Goal: Information Seeking & Learning: Get advice/opinions

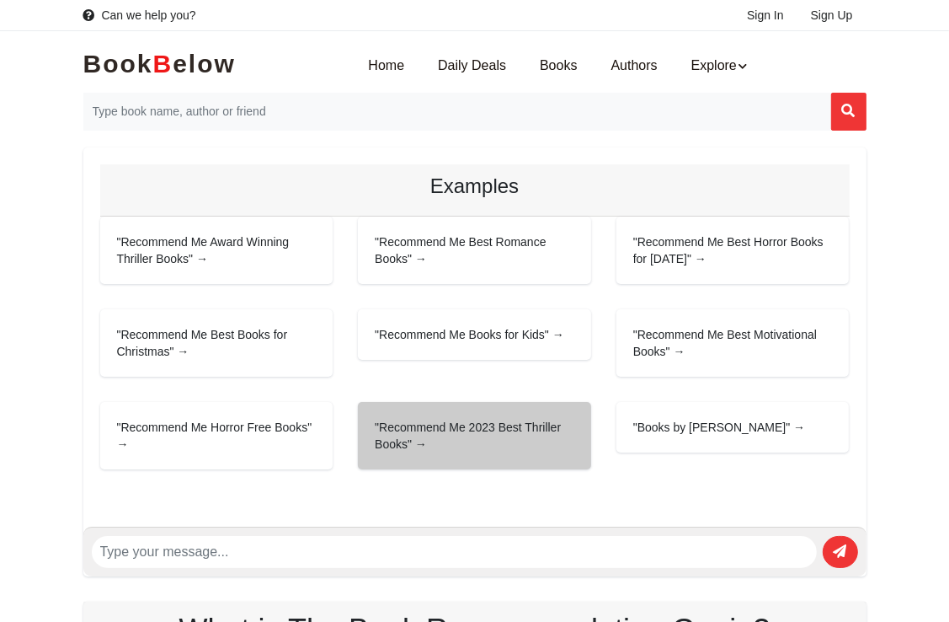
click at [418, 433] on div ""Recommend Me 2023 Best Thriller Books" →" at bounding box center [474, 435] width 233 height 67
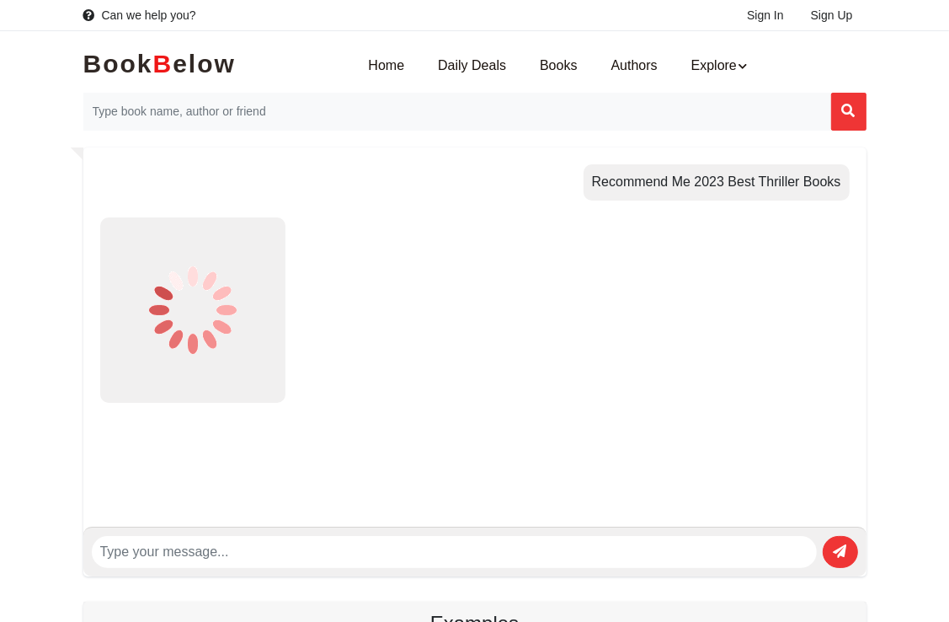
click at [418, 433] on div "Recommend Me 2023 Best Thriller Books" at bounding box center [474, 336] width 783 height 379
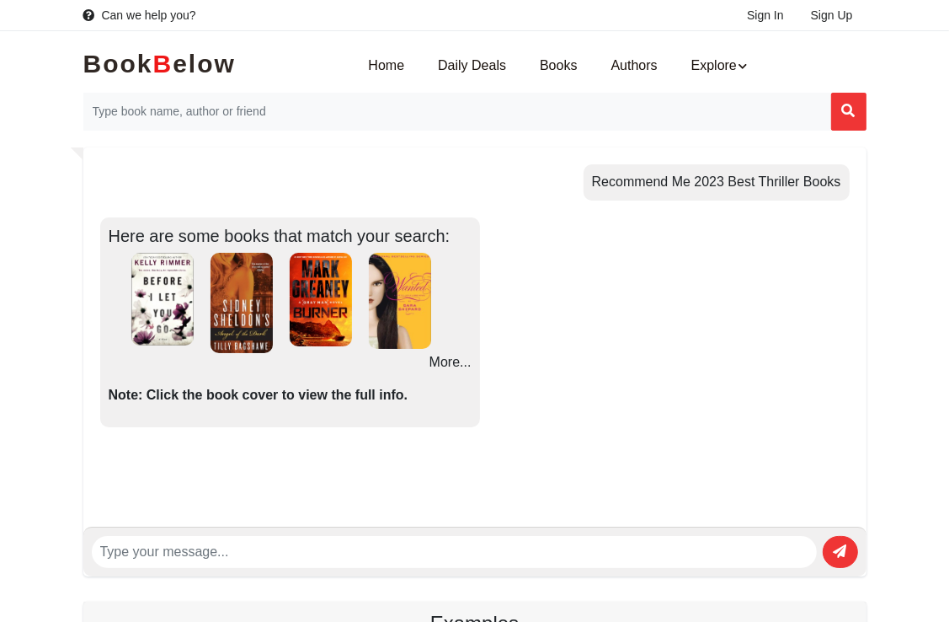
click at [384, 403] on p "Note: Click the book cover to view the full info." at bounding box center [290, 395] width 363 height 19
click at [437, 362] on p "More..." at bounding box center [290, 362] width 363 height 19
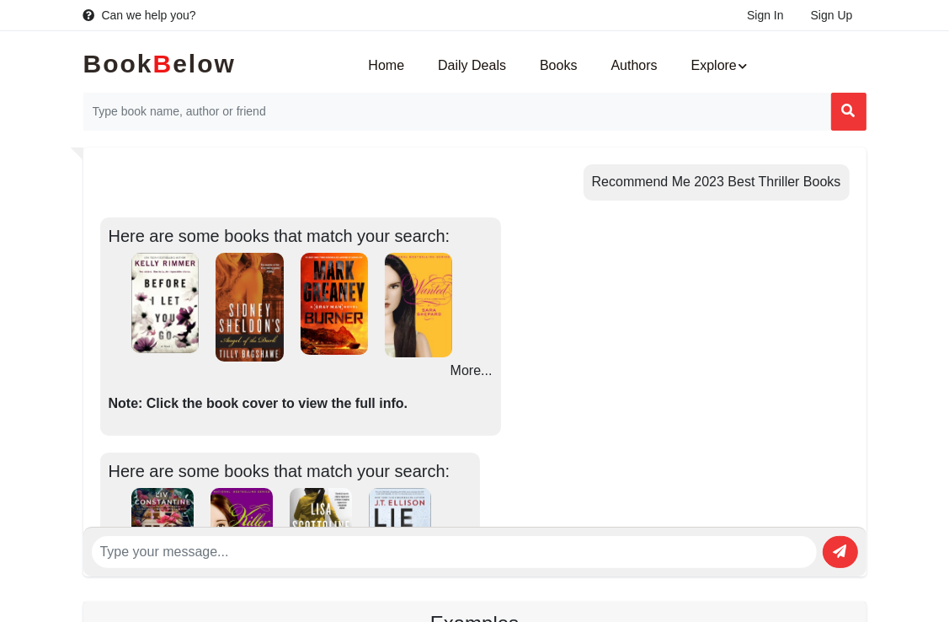
scroll to position [60, 0]
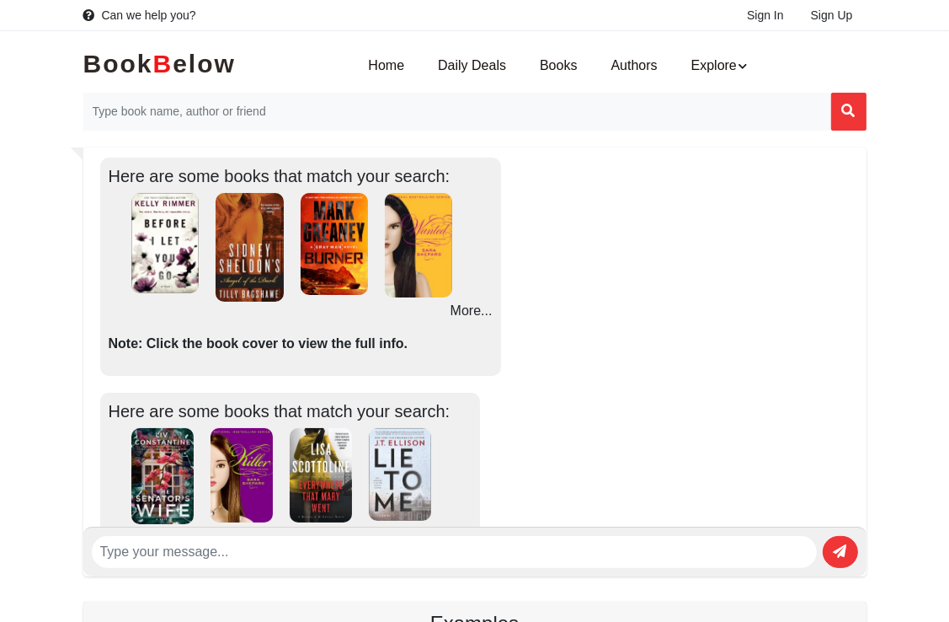
click at [473, 308] on p "More..." at bounding box center [301, 311] width 384 height 19
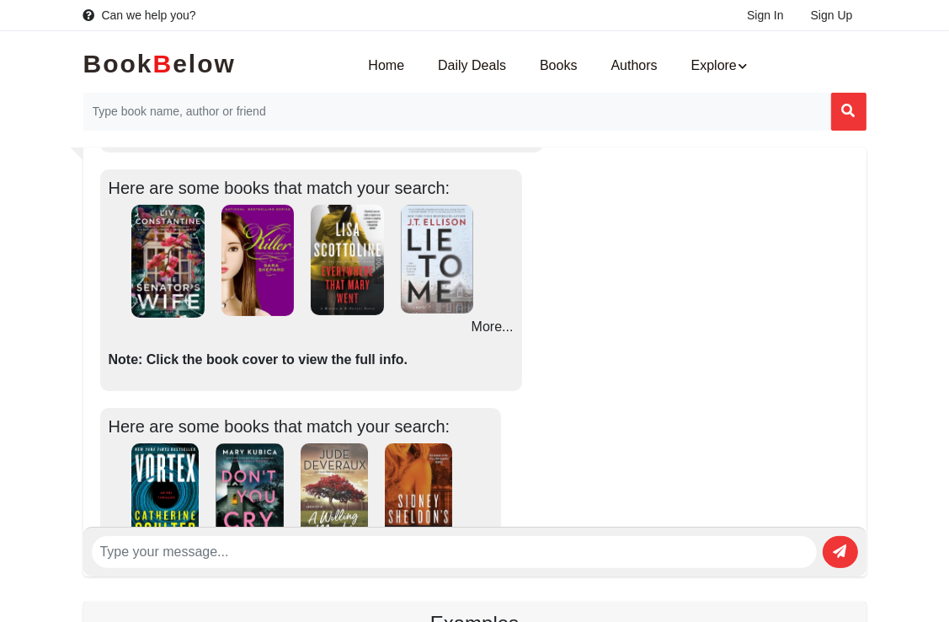
scroll to position [551, 0]
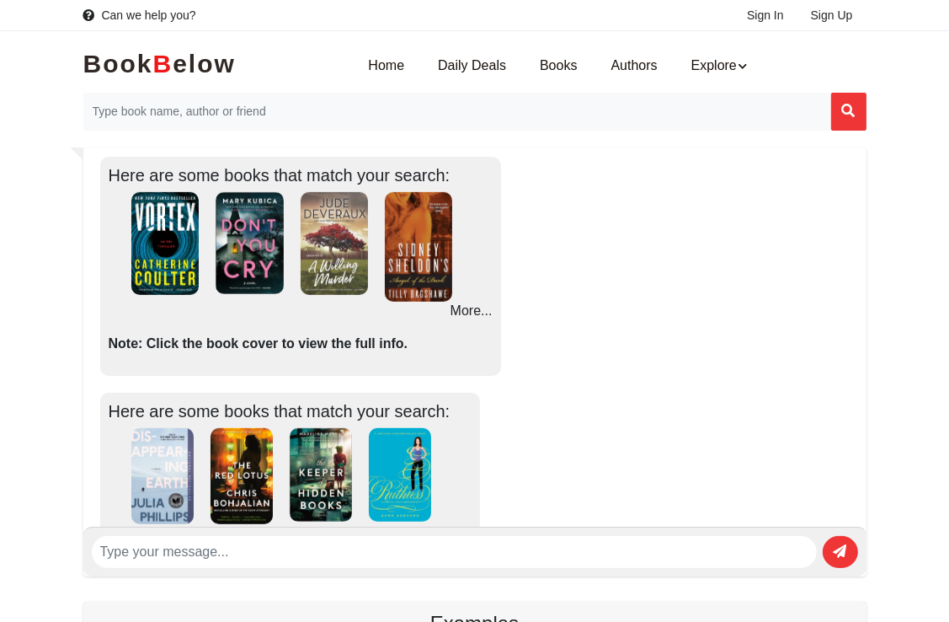
click at [583, 256] on div "Here are some books that match your search: ‹ ›" at bounding box center [475, 266] width 750 height 218
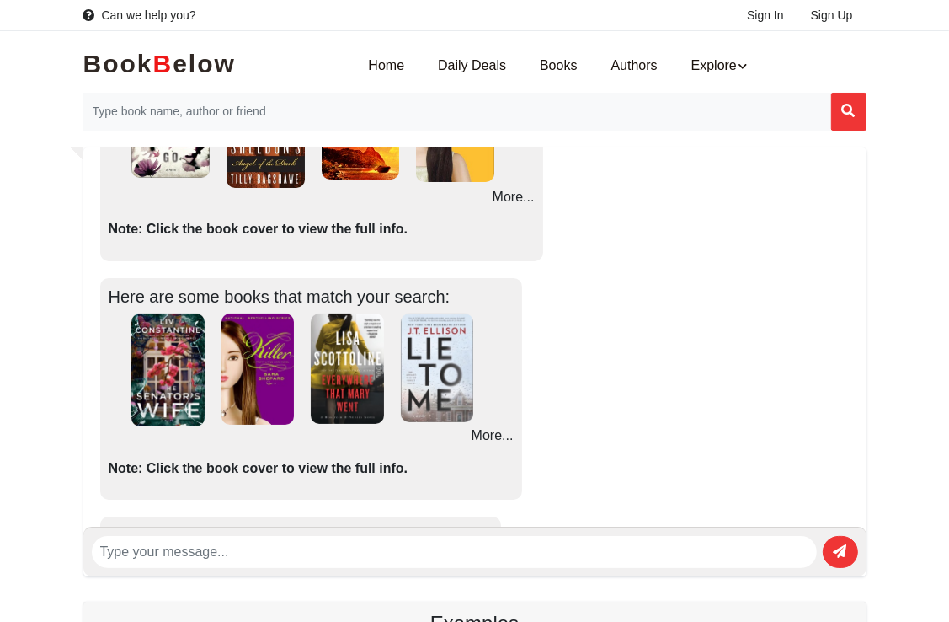
scroll to position [185, 0]
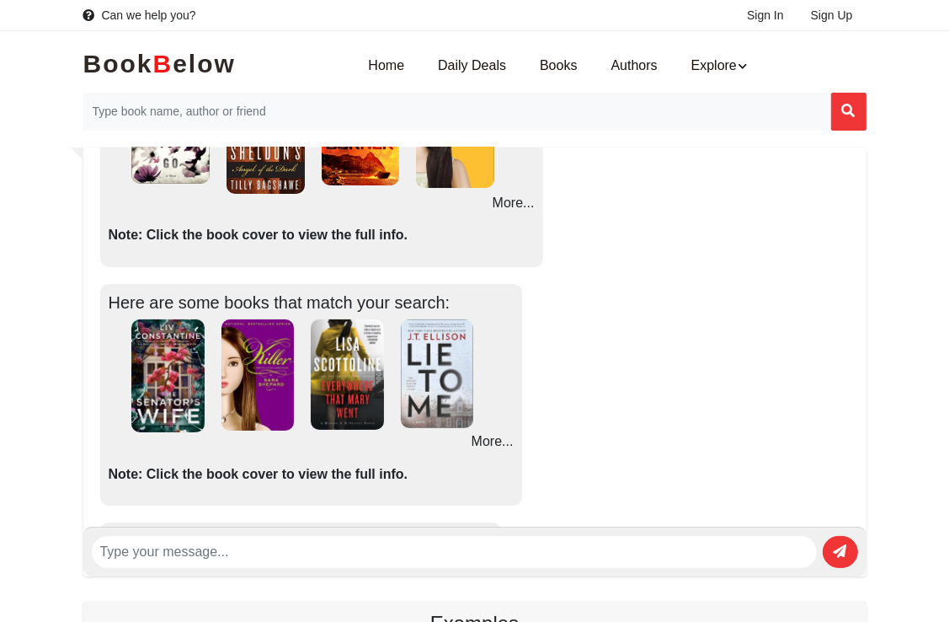
click at [428, 403] on img at bounding box center [437, 373] width 73 height 109
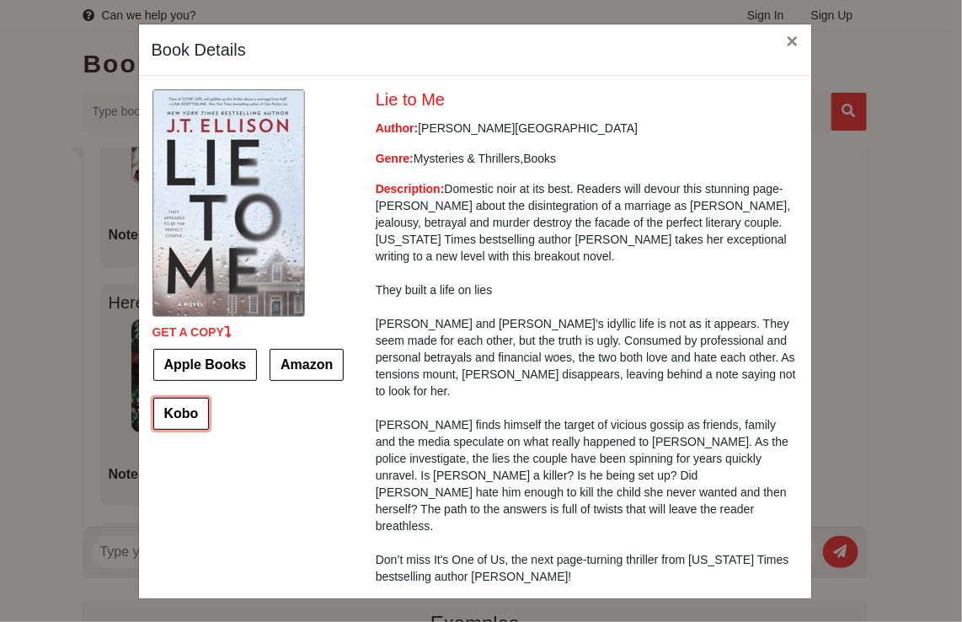
click at [194, 416] on link "Kobo" at bounding box center [181, 414] width 56 height 32
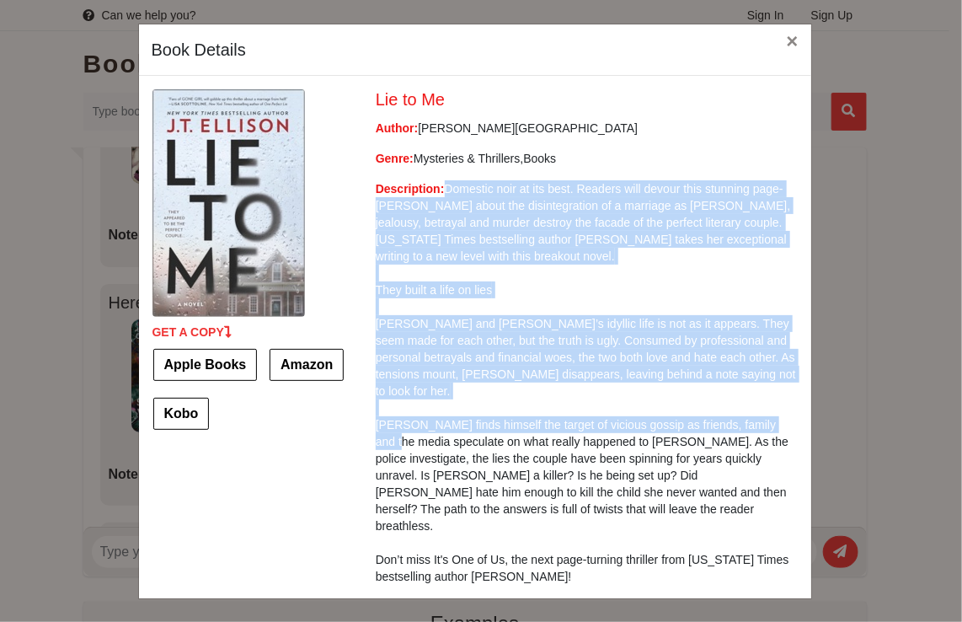
drag, startPoint x: 861, startPoint y: 248, endPoint x: 862, endPoint y: 404, distance: 156.7
click at [862, 404] on div "Book Details × GET A COPY Apple Books Amazon Kobo Lie to Me Author: [PERSON_NAM…" at bounding box center [481, 311] width 962 height 622
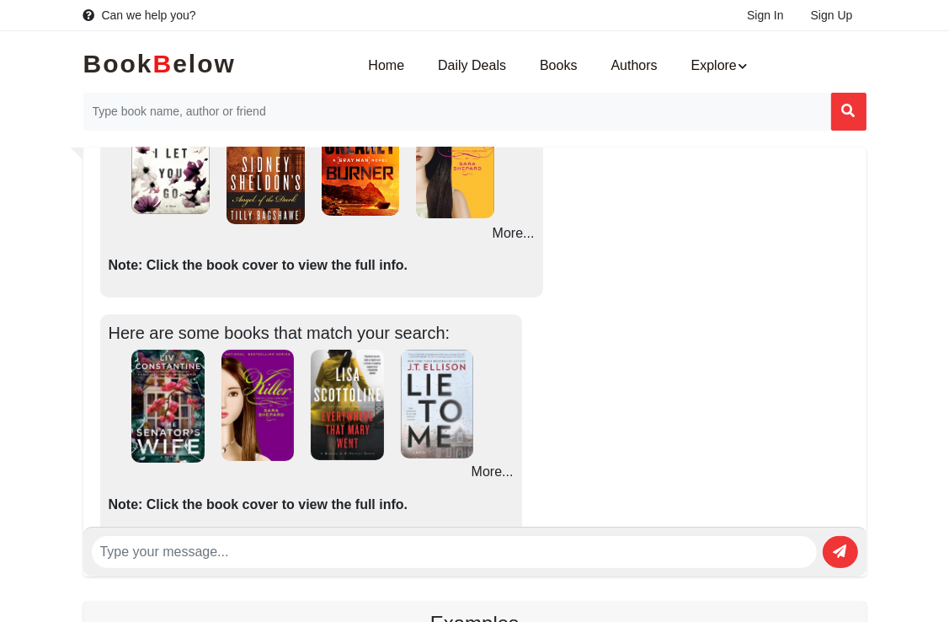
scroll to position [155, 0]
click at [435, 436] on img at bounding box center [437, 404] width 73 height 109
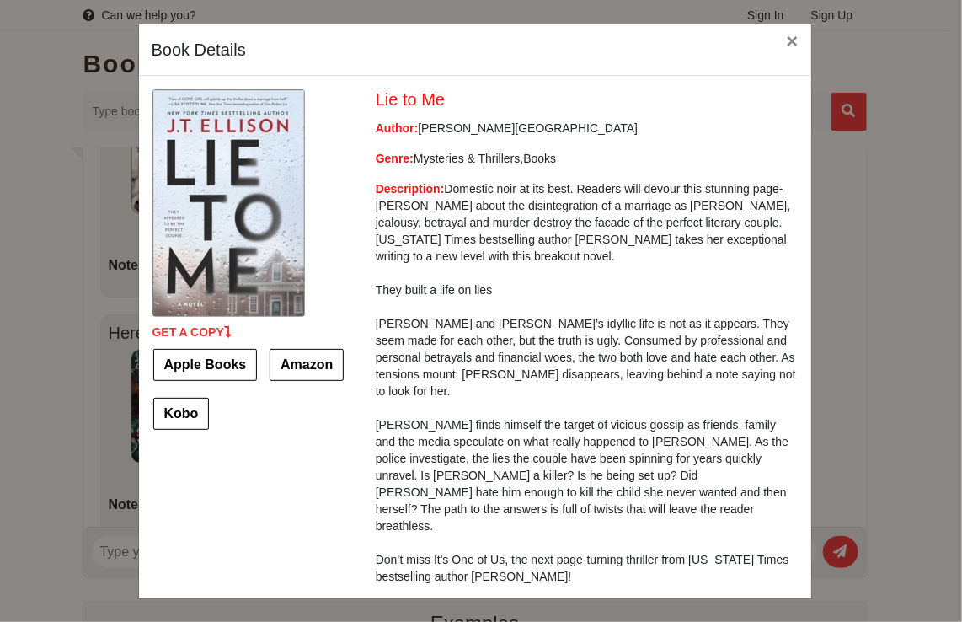
click at [435, 436] on p "Description: Domestic noir at its best. Readers will devour this stunning page-…" at bounding box center [587, 382] width 422 height 404
click at [792, 34] on span "×" at bounding box center [792, 40] width 12 height 23
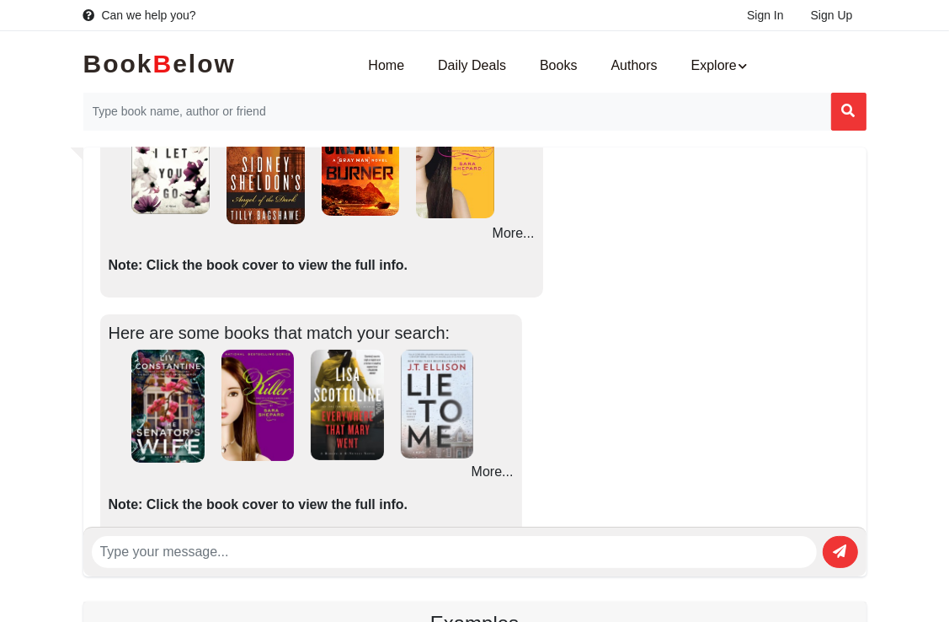
click at [444, 445] on img at bounding box center [437, 404] width 73 height 109
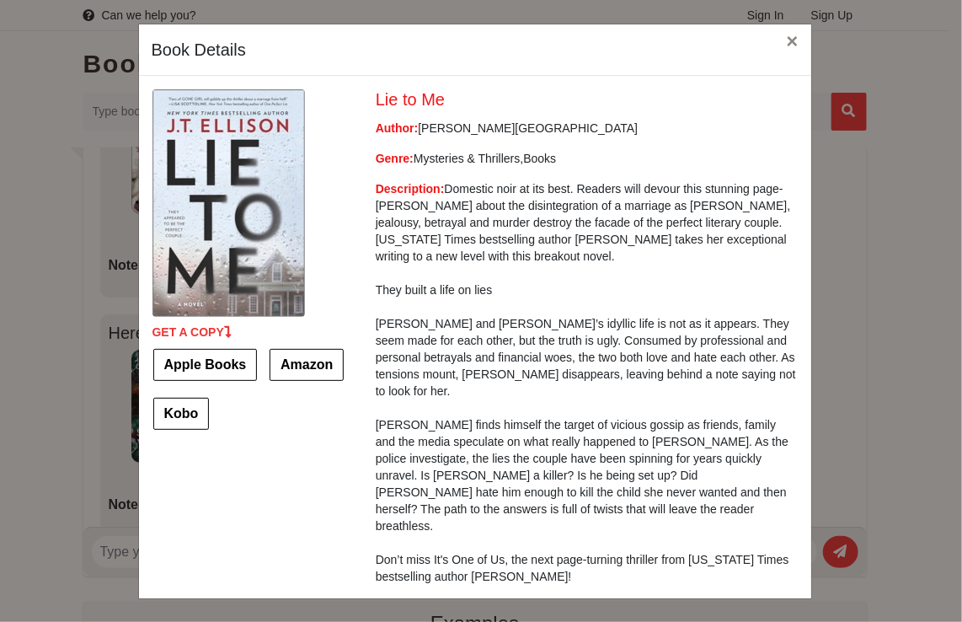
click at [838, 552] on div "Book Details × GET A COPY Apple Books Amazon Kobo Lie to Me Author: [PERSON_NAM…" at bounding box center [481, 311] width 962 height 622
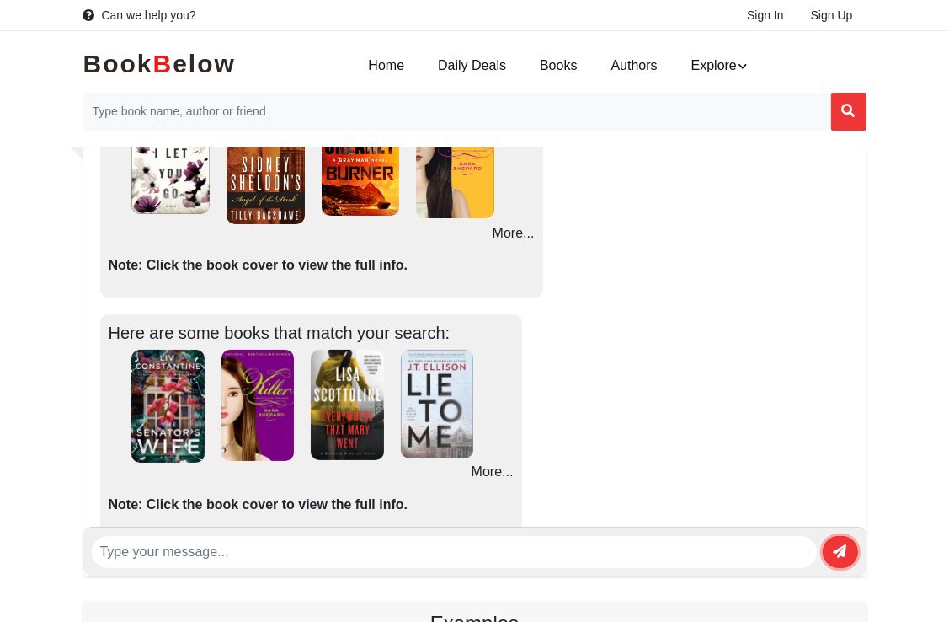
click at [838, 552] on icon "submit" at bounding box center [840, 550] width 13 height 13
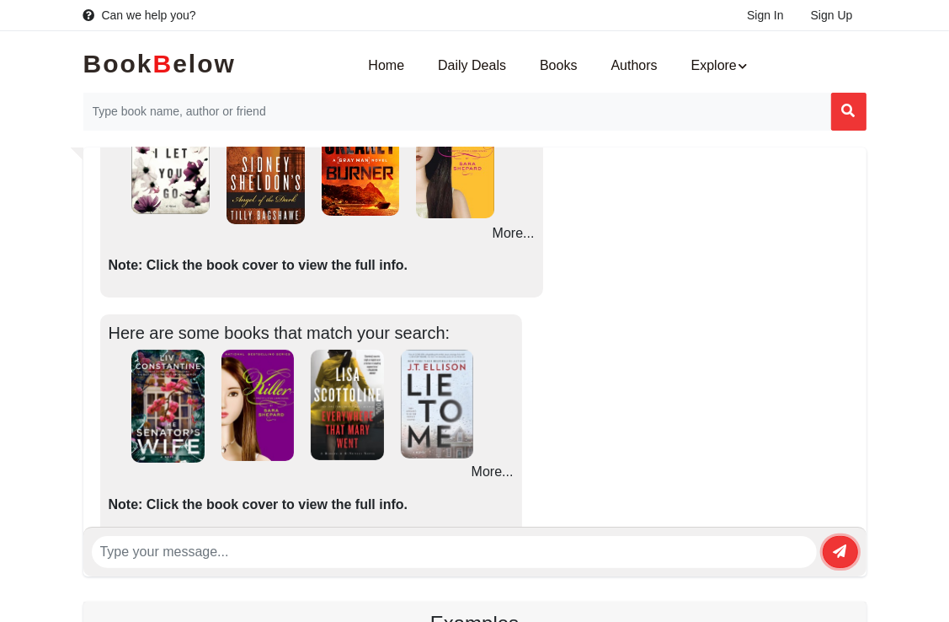
click at [838, 552] on icon "submit" at bounding box center [840, 550] width 13 height 13
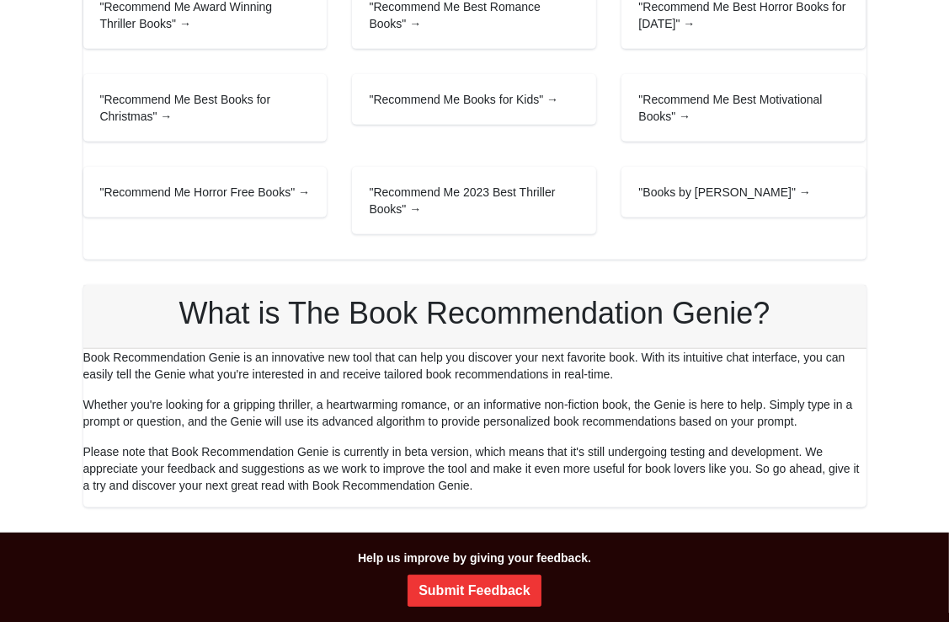
scroll to position [648, 0]
